Goal: Transaction & Acquisition: Book appointment/travel/reservation

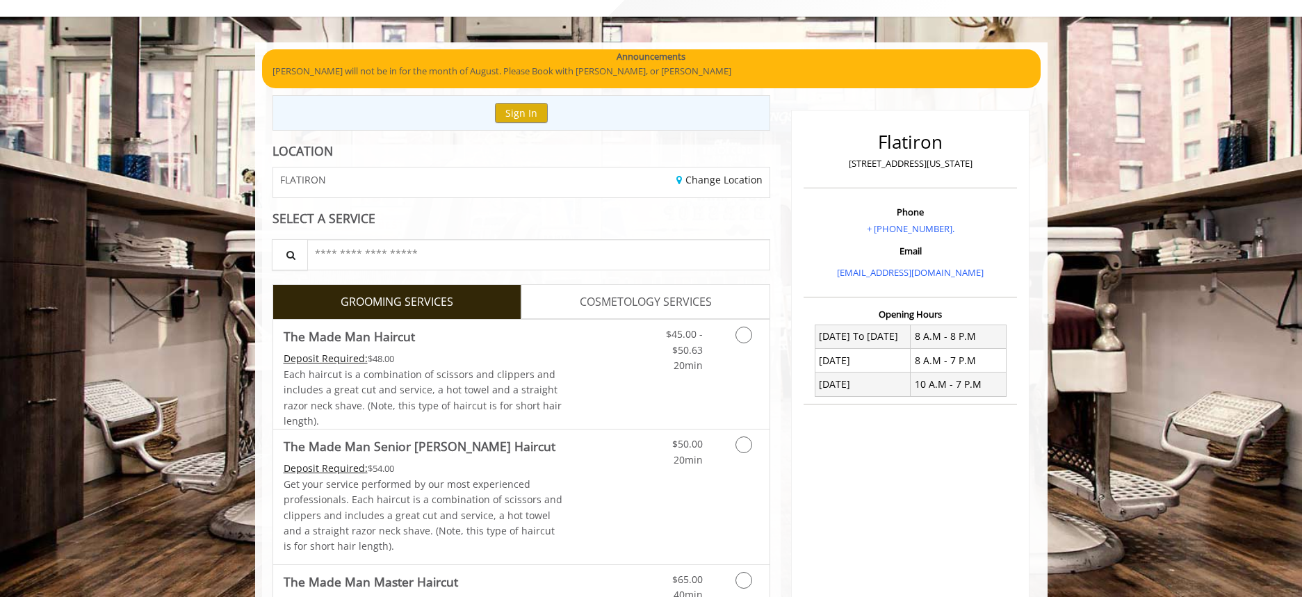
scroll to position [139, 0]
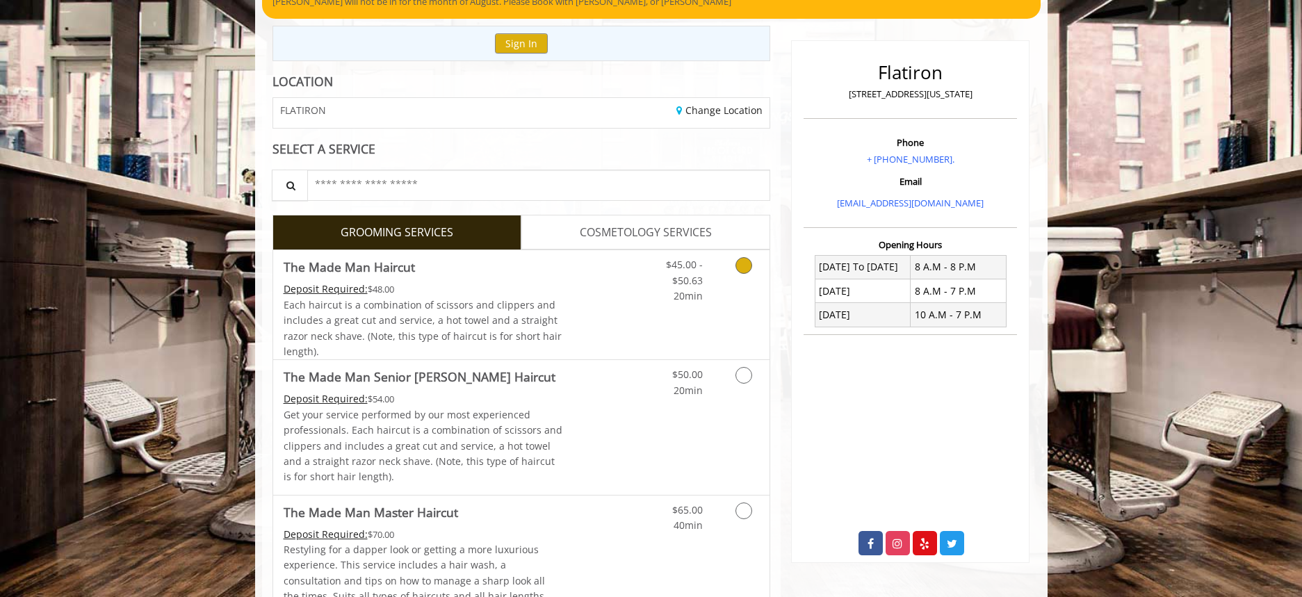
click at [709, 279] on div "$45.00 - $50.63 20min" at bounding box center [674, 277] width 79 height 54
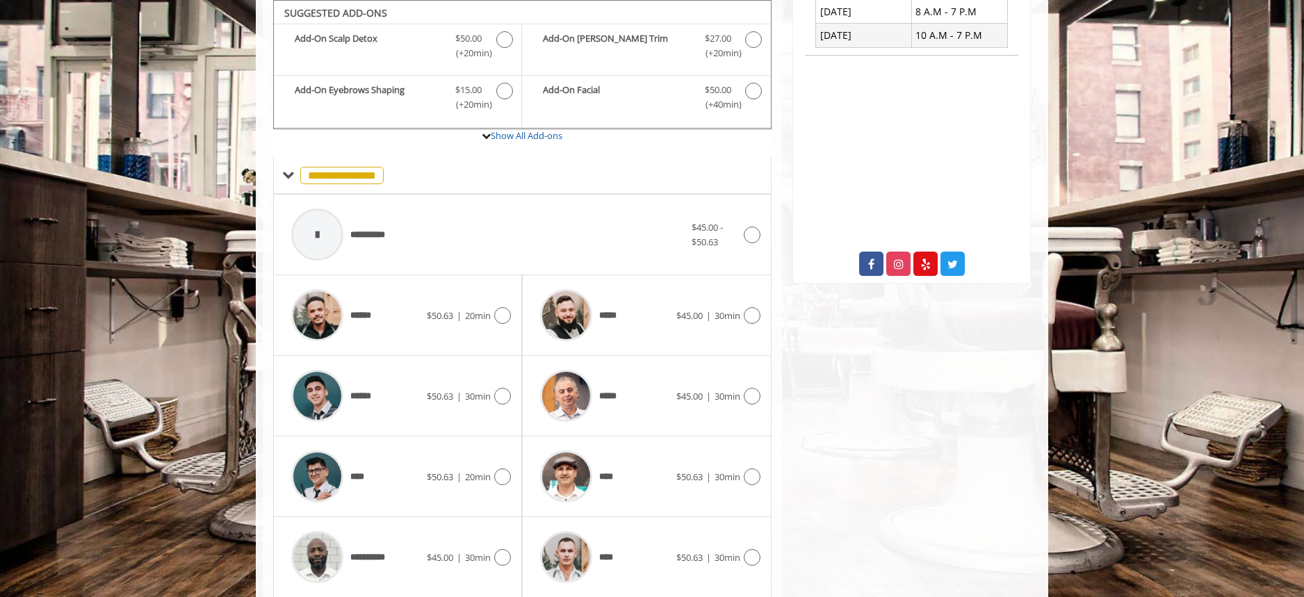
scroll to position [548, 0]
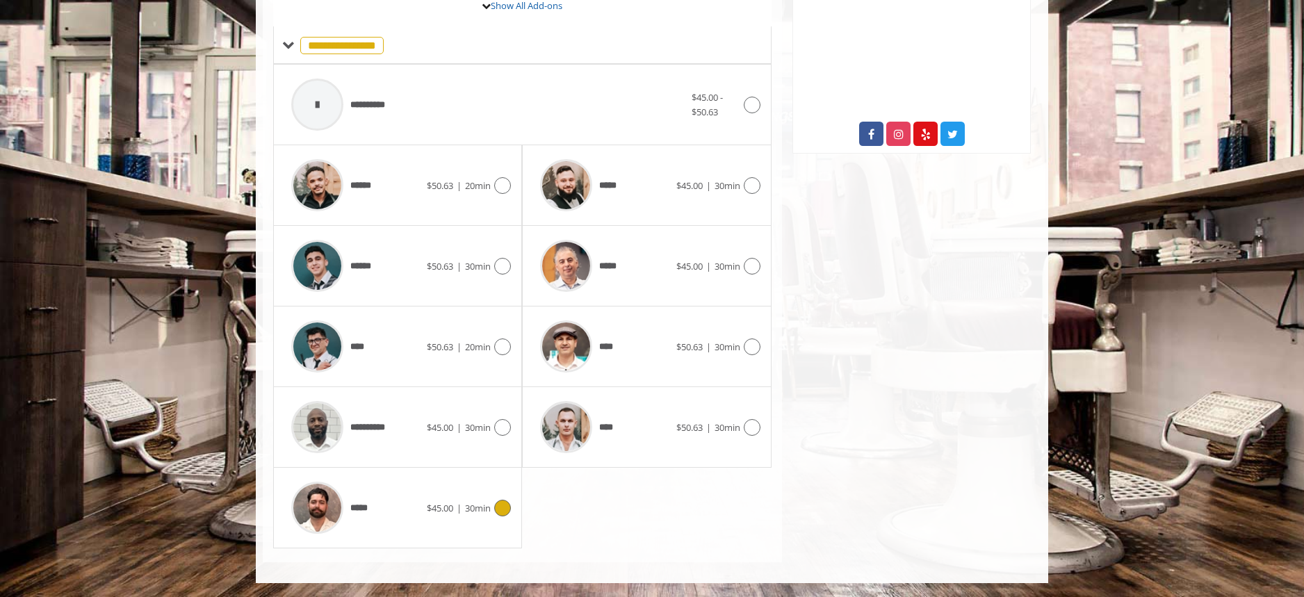
click at [501, 511] on icon at bounding box center [502, 508] width 17 height 17
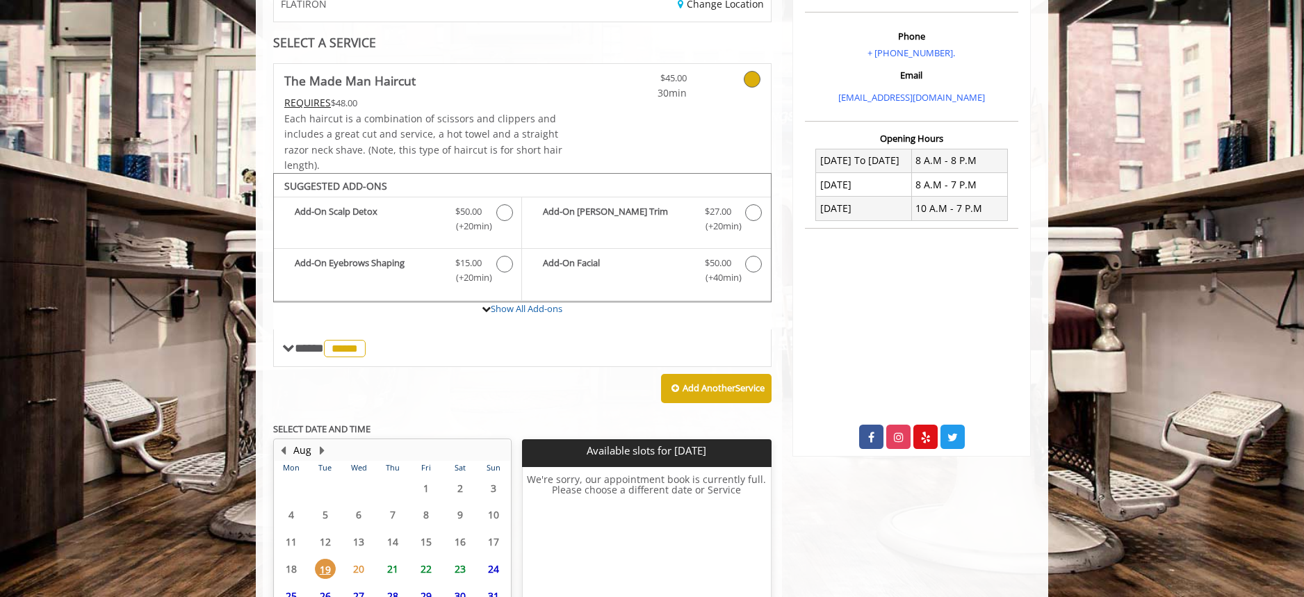
scroll to position [373, 0]
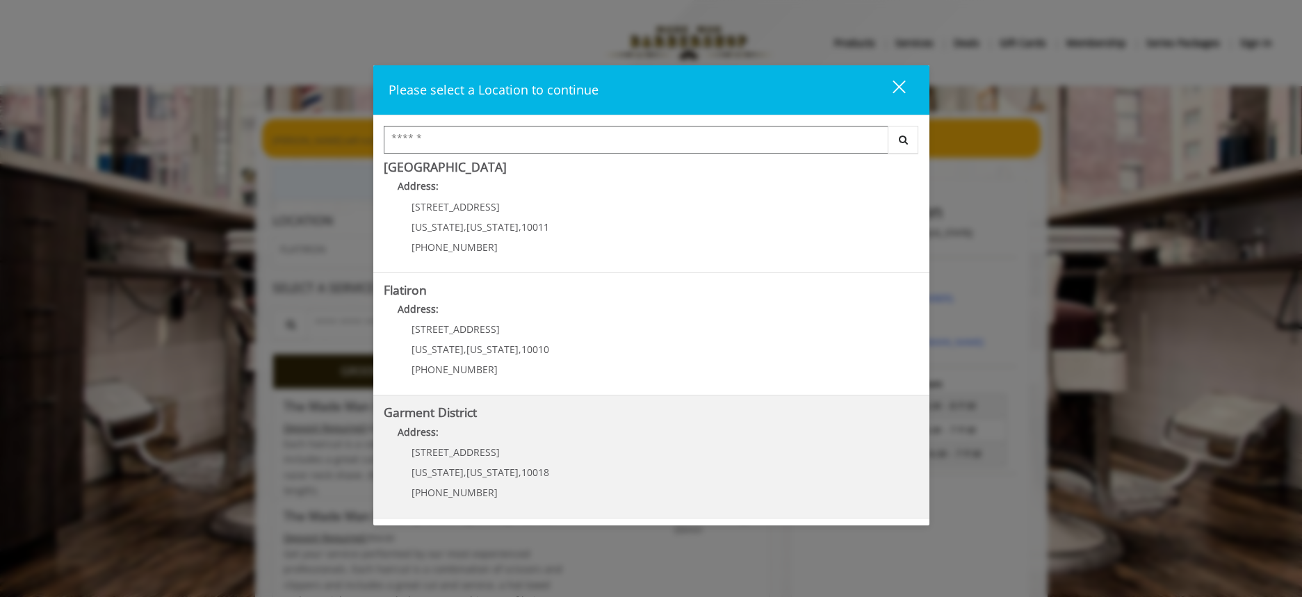
scroll to position [70, 0]
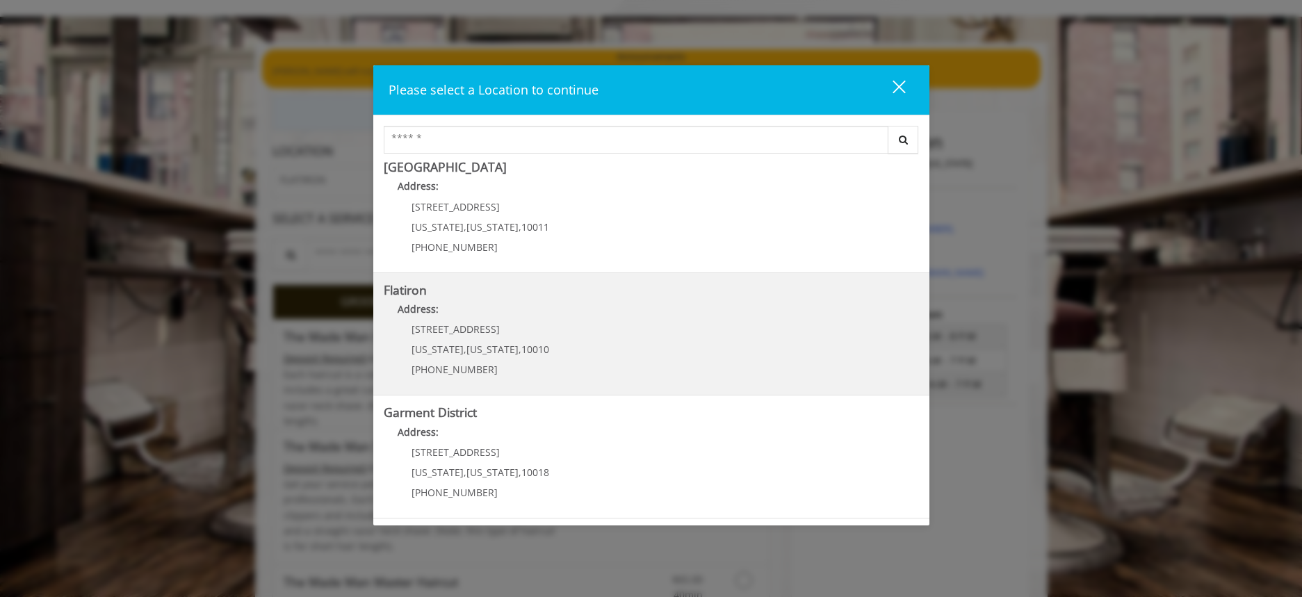
click at [444, 315] on "Address:" at bounding box center [651, 313] width 535 height 22
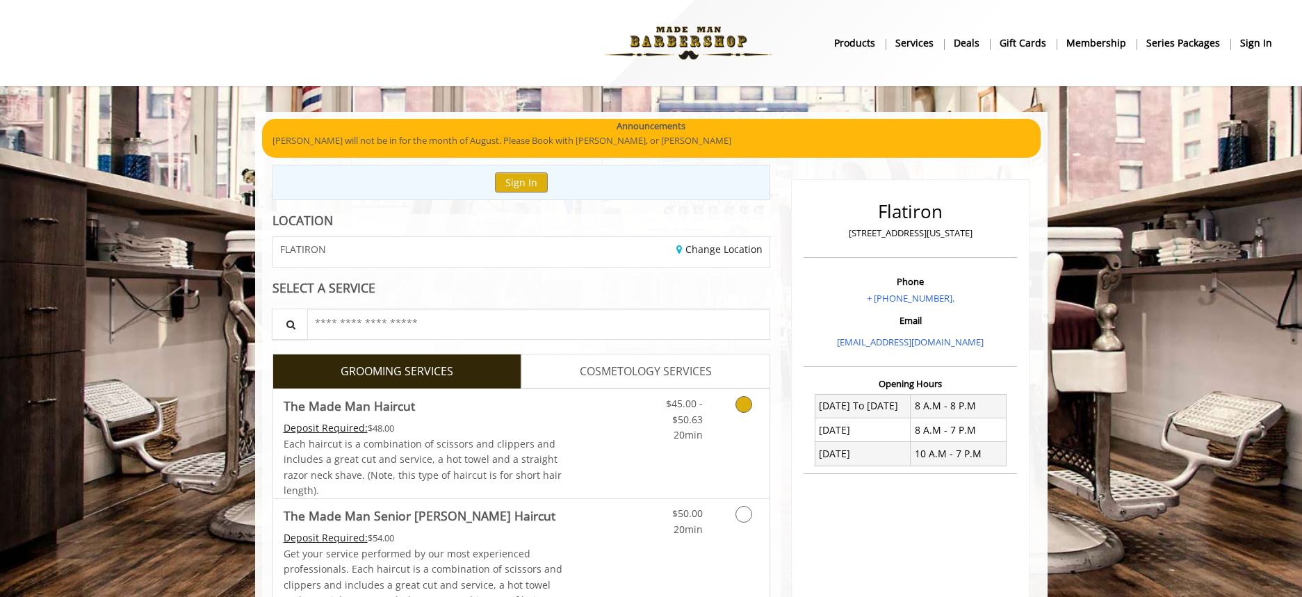
click at [599, 439] on link "Discounted Price" at bounding box center [603, 443] width 83 height 109
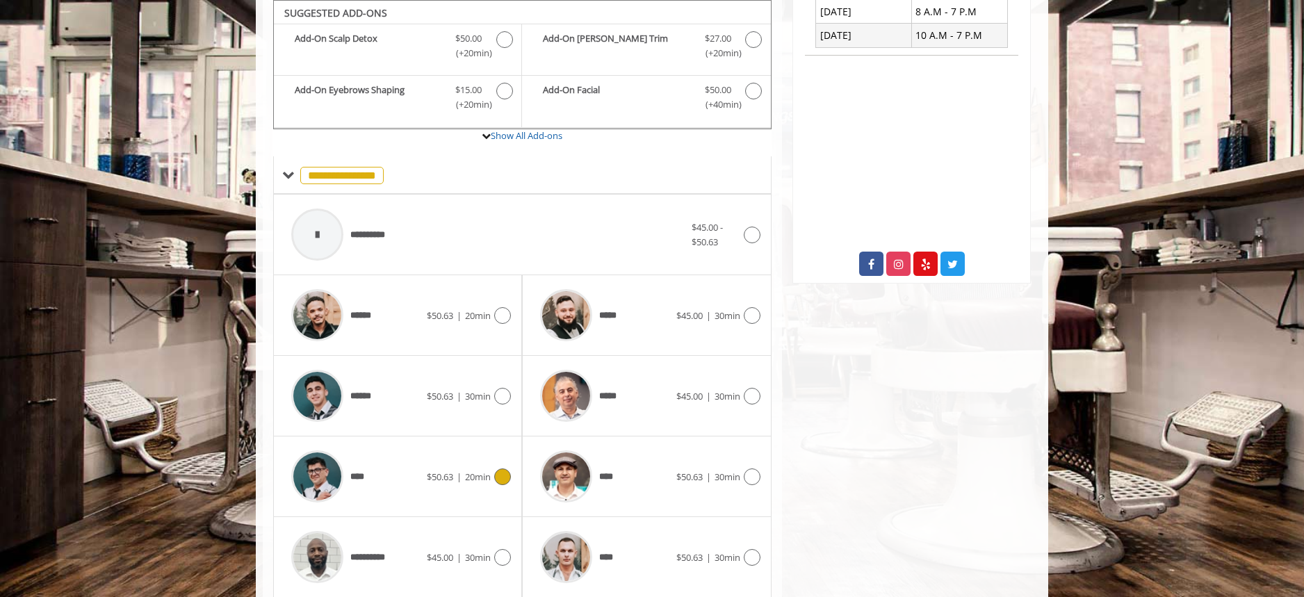
scroll to position [548, 0]
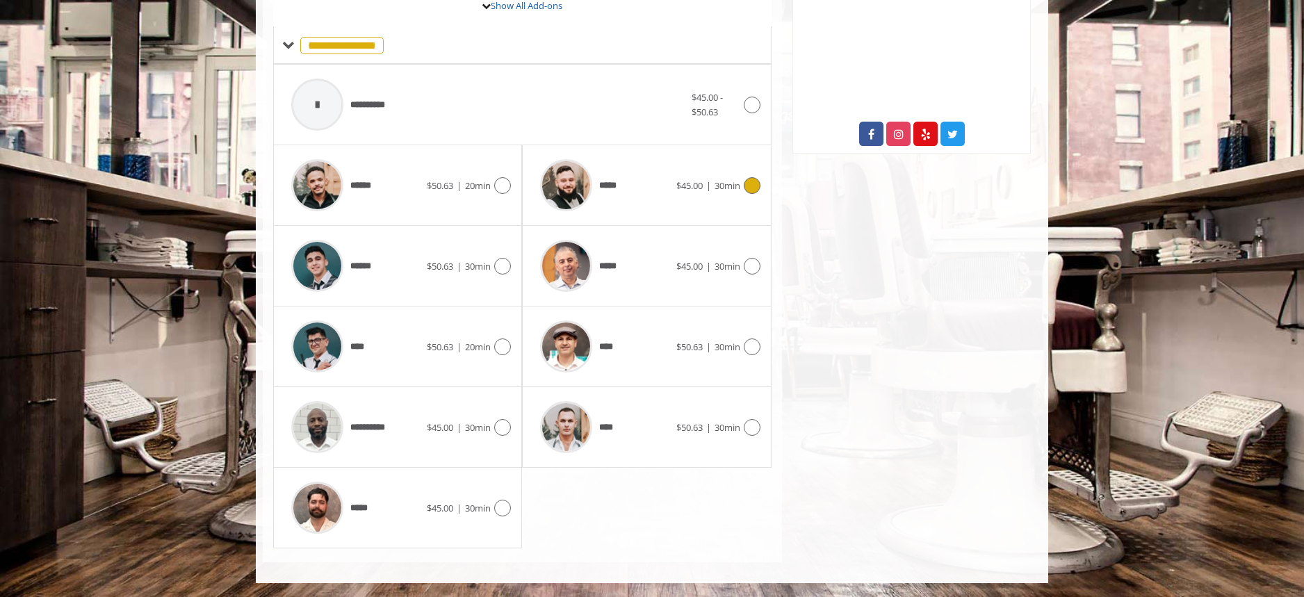
click at [739, 184] on span "30min" at bounding box center [728, 185] width 26 height 13
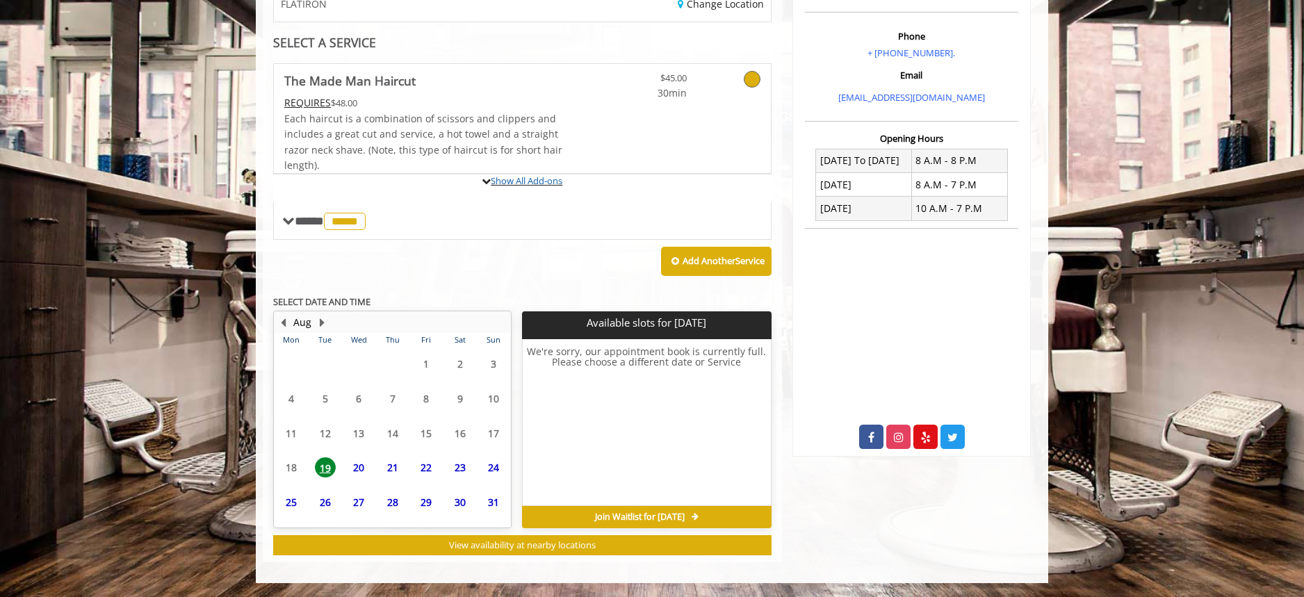
scroll to position [373, 0]
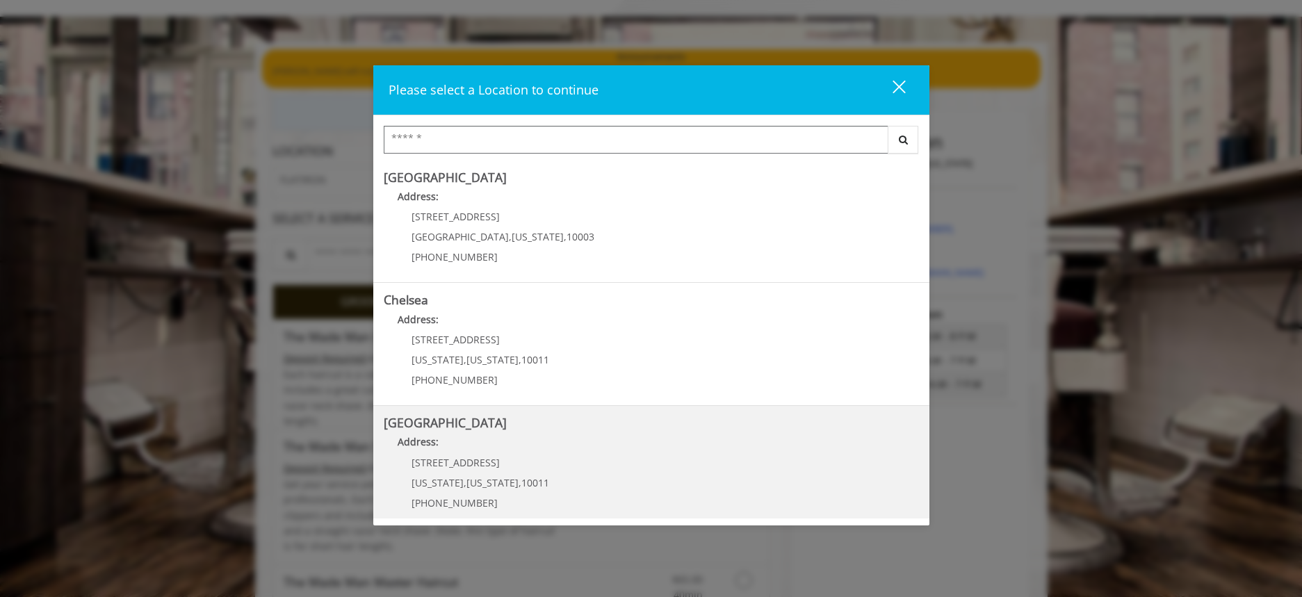
scroll to position [209, 0]
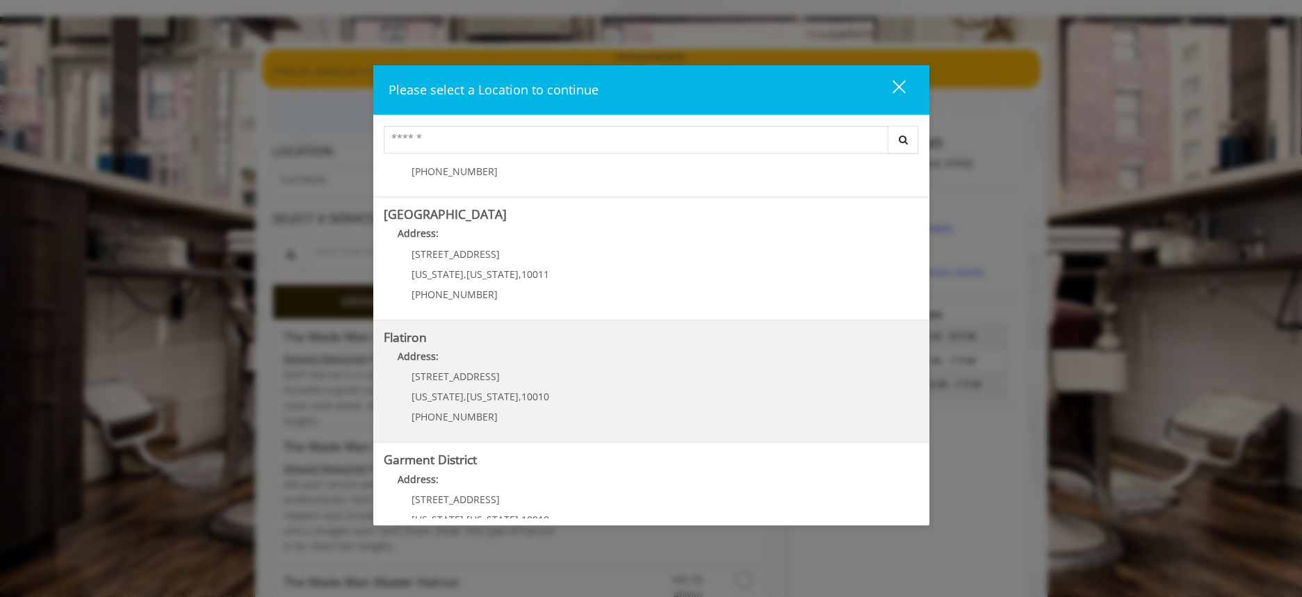
click at [482, 377] on p "[STREET_ADDRESS]" at bounding box center [481, 376] width 138 height 10
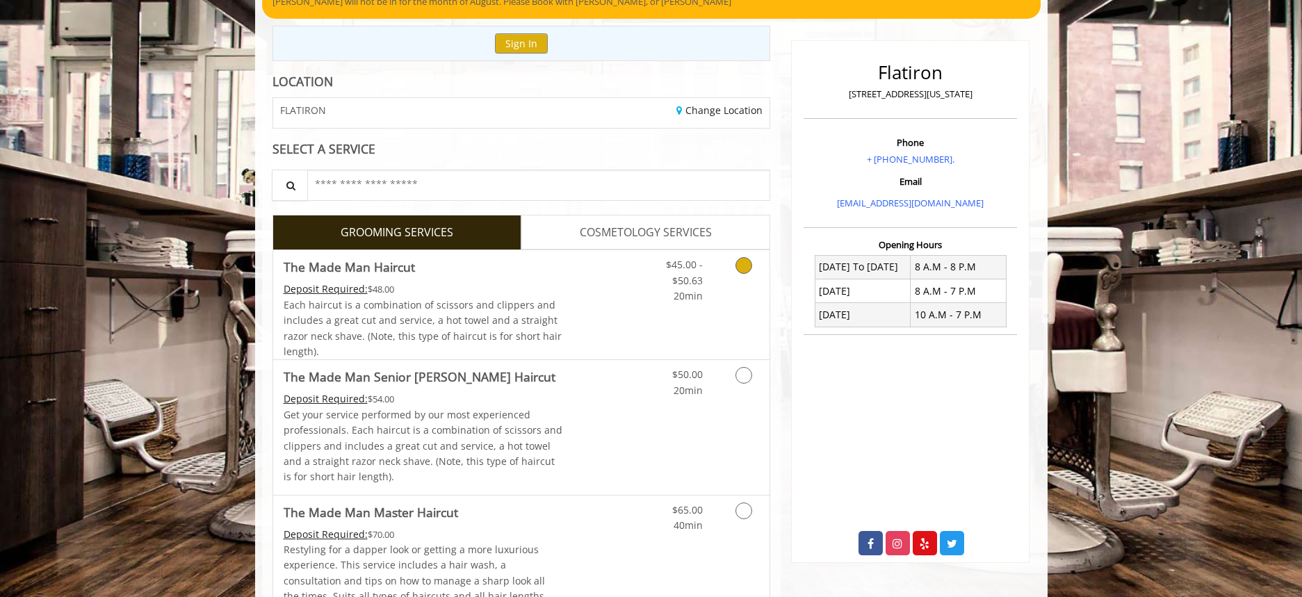
click at [647, 320] on div "$45.00 - $50.63 20min" at bounding box center [707, 304] width 124 height 109
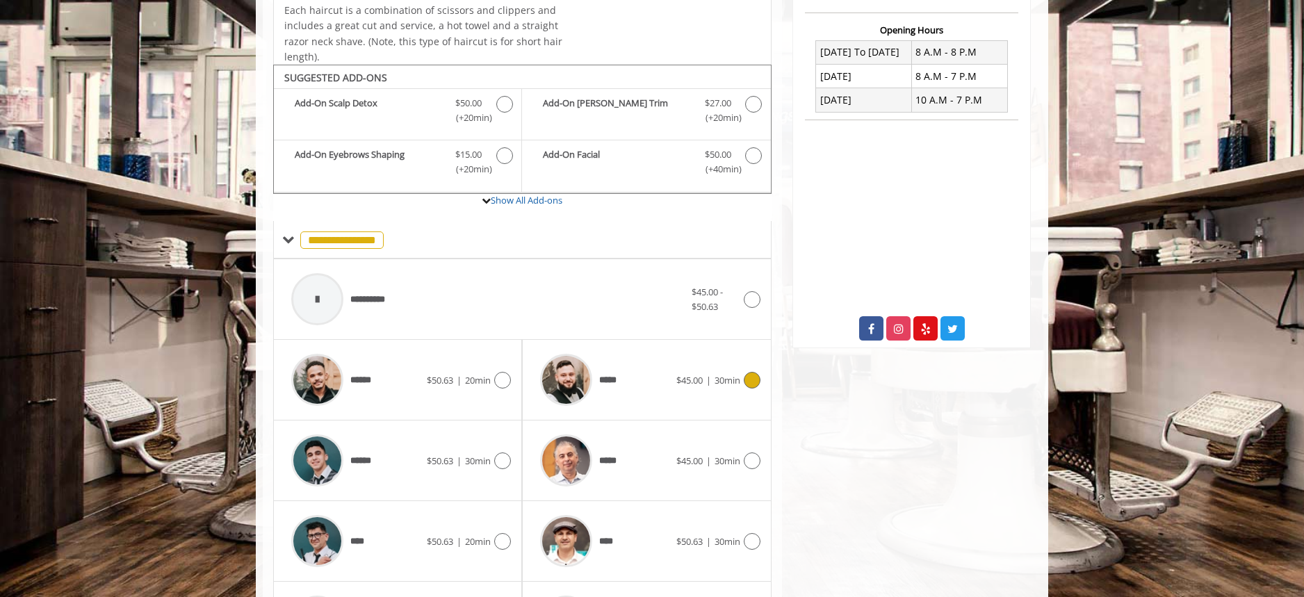
scroll to position [418, 0]
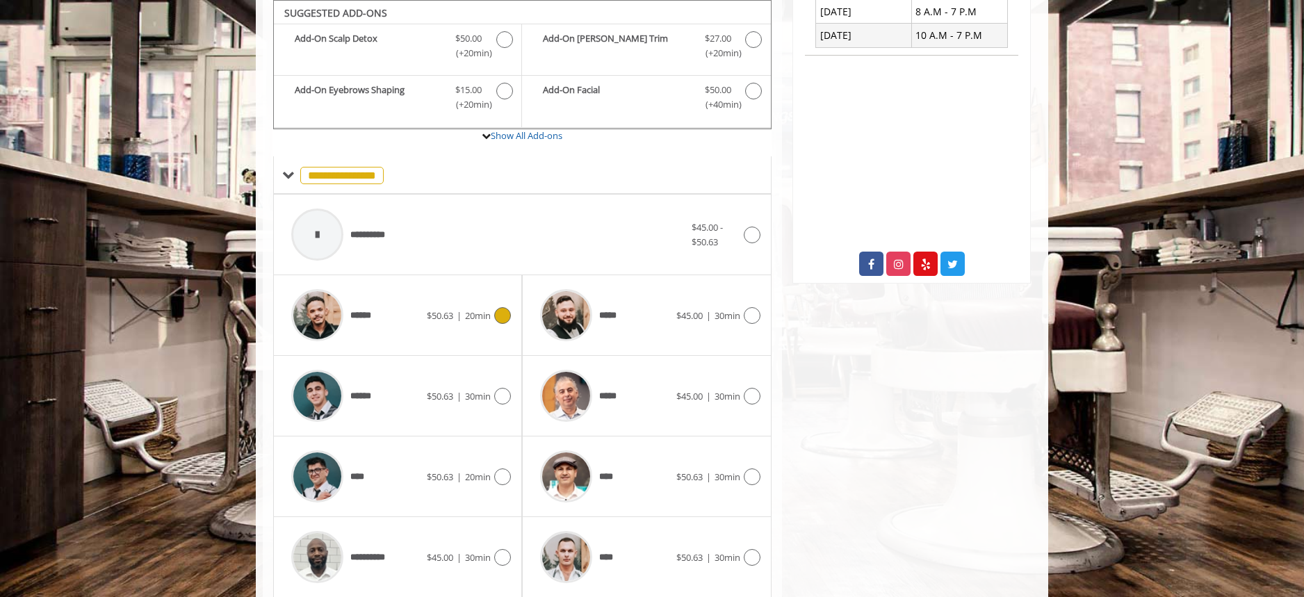
click at [445, 325] on div "****** $50.63 | 20min" at bounding box center [397, 315] width 227 height 66
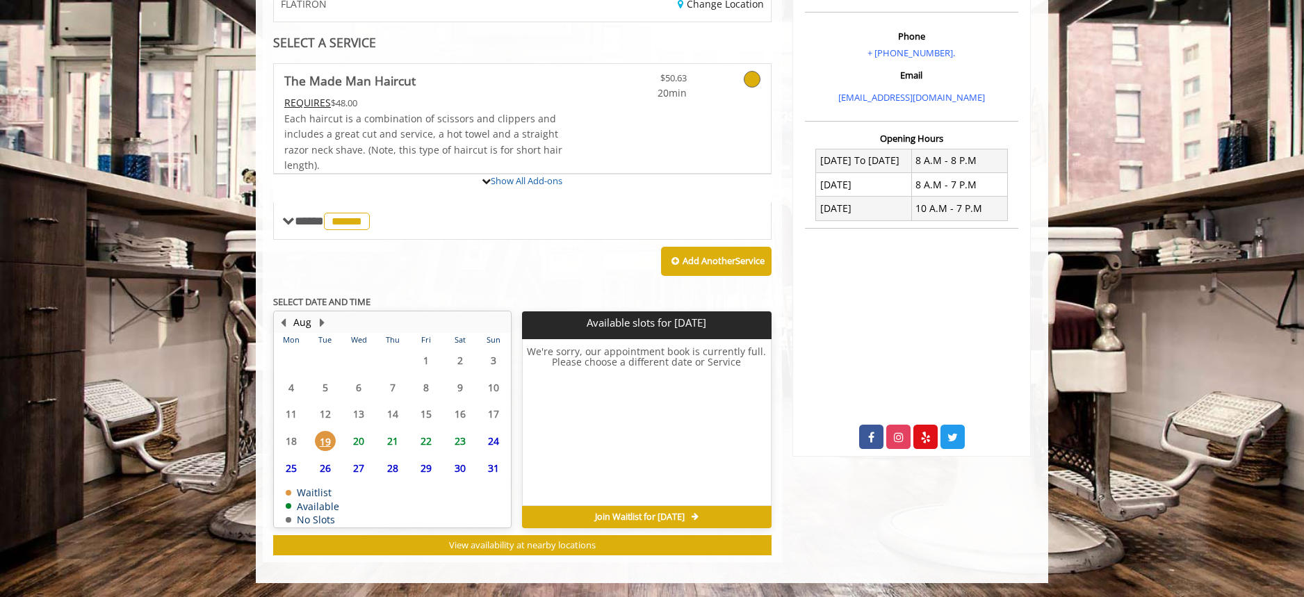
scroll to position [373, 0]
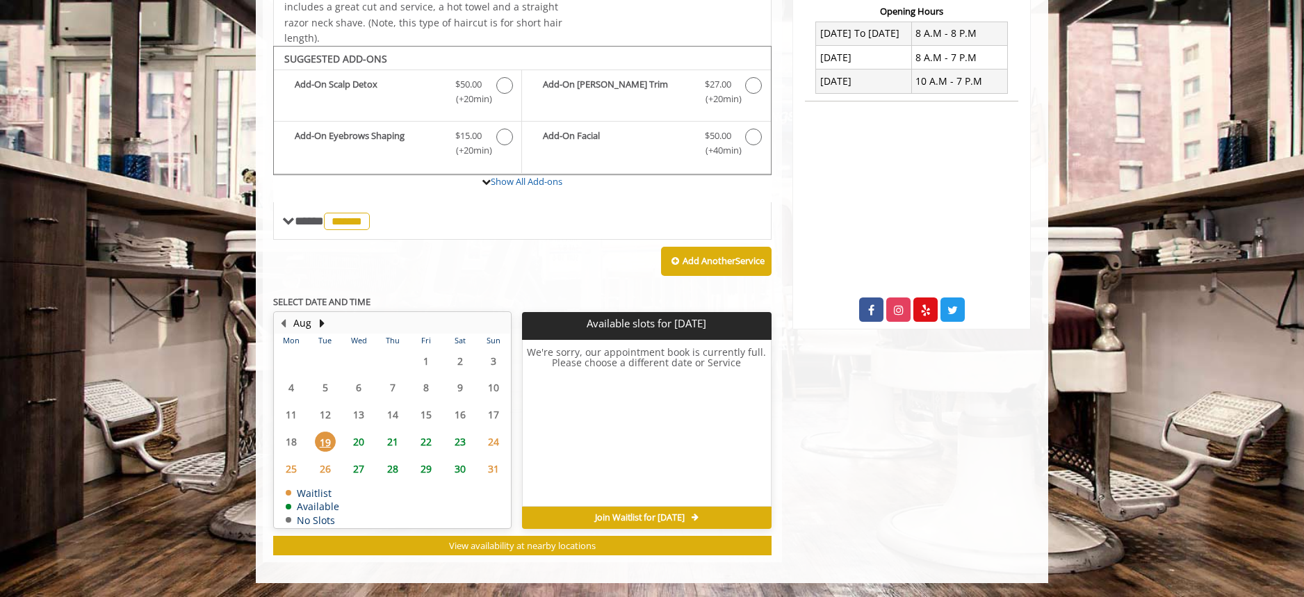
click at [358, 443] on span "20" at bounding box center [358, 442] width 21 height 20
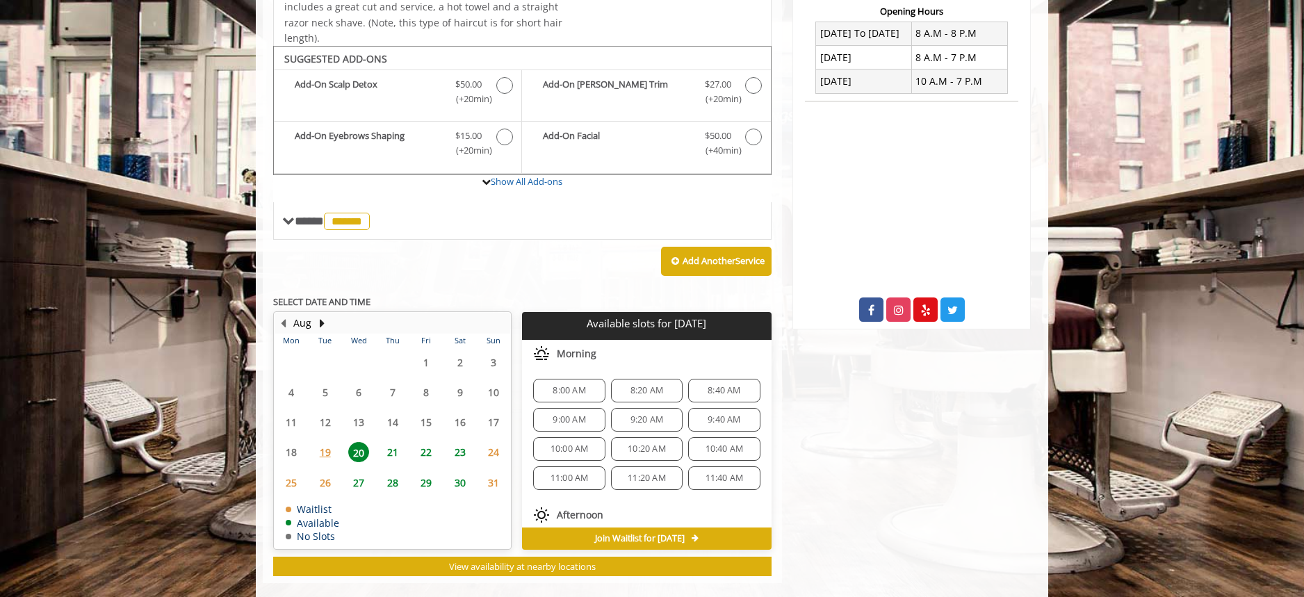
scroll to position [393, 0]
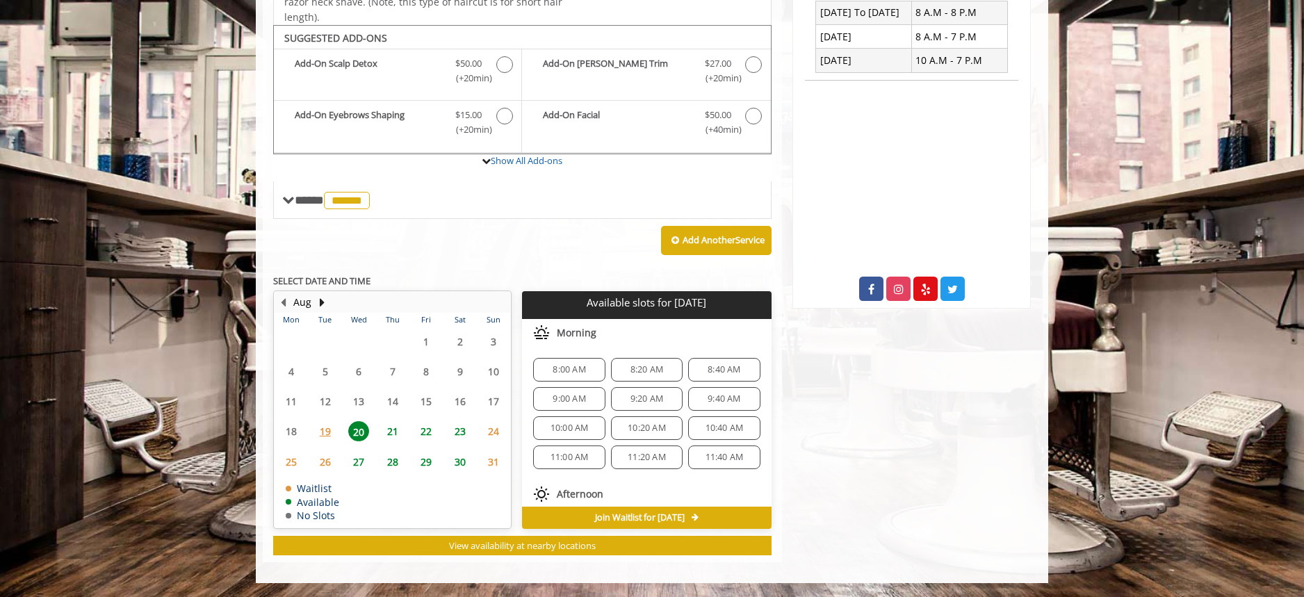
drag, startPoint x: 1180, startPoint y: 295, endPoint x: 1094, endPoint y: 161, distance: 159.5
click at [1175, 289] on body "**********" at bounding box center [652, 151] width 1304 height 865
